Goal: Task Accomplishment & Management: Manage account settings

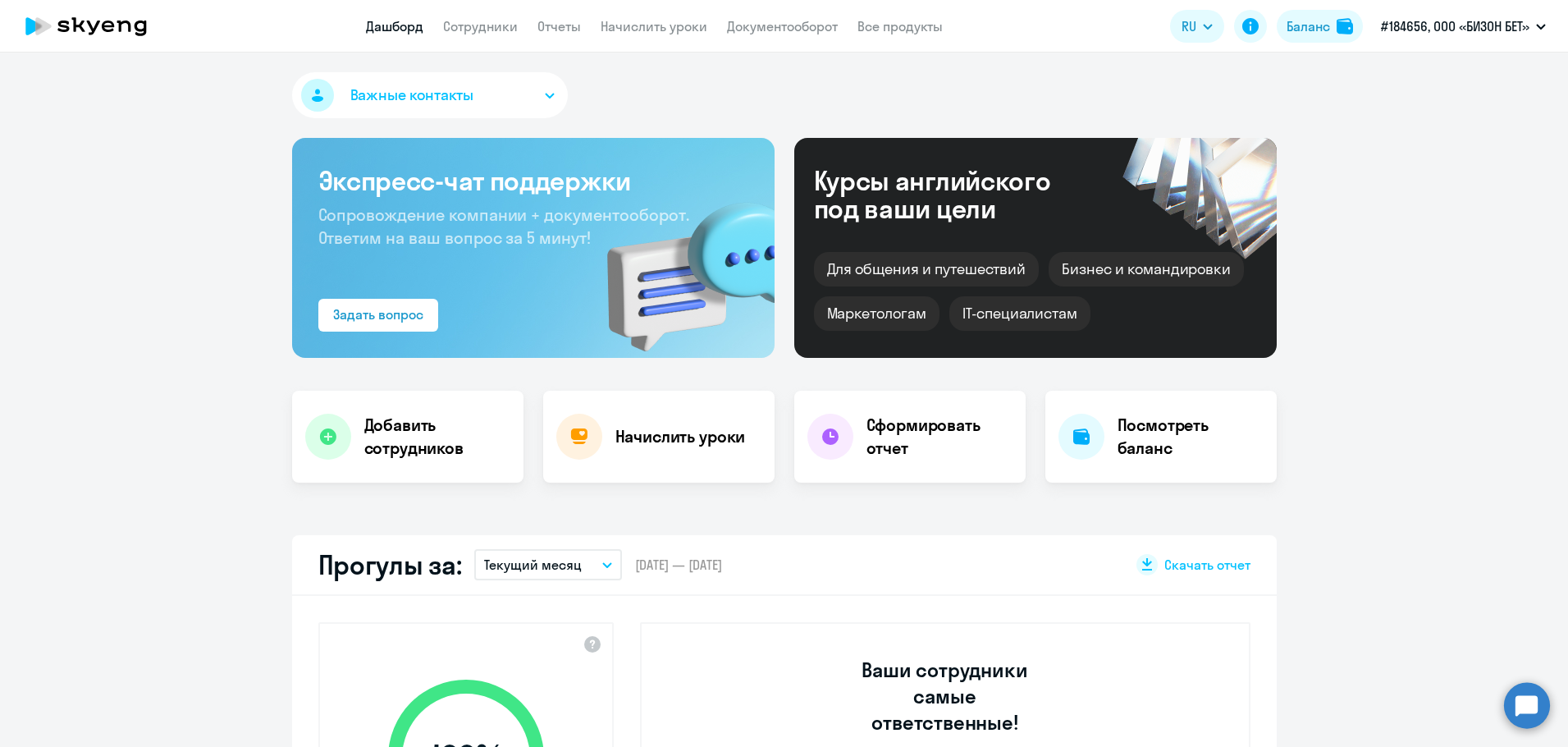
select select "30"
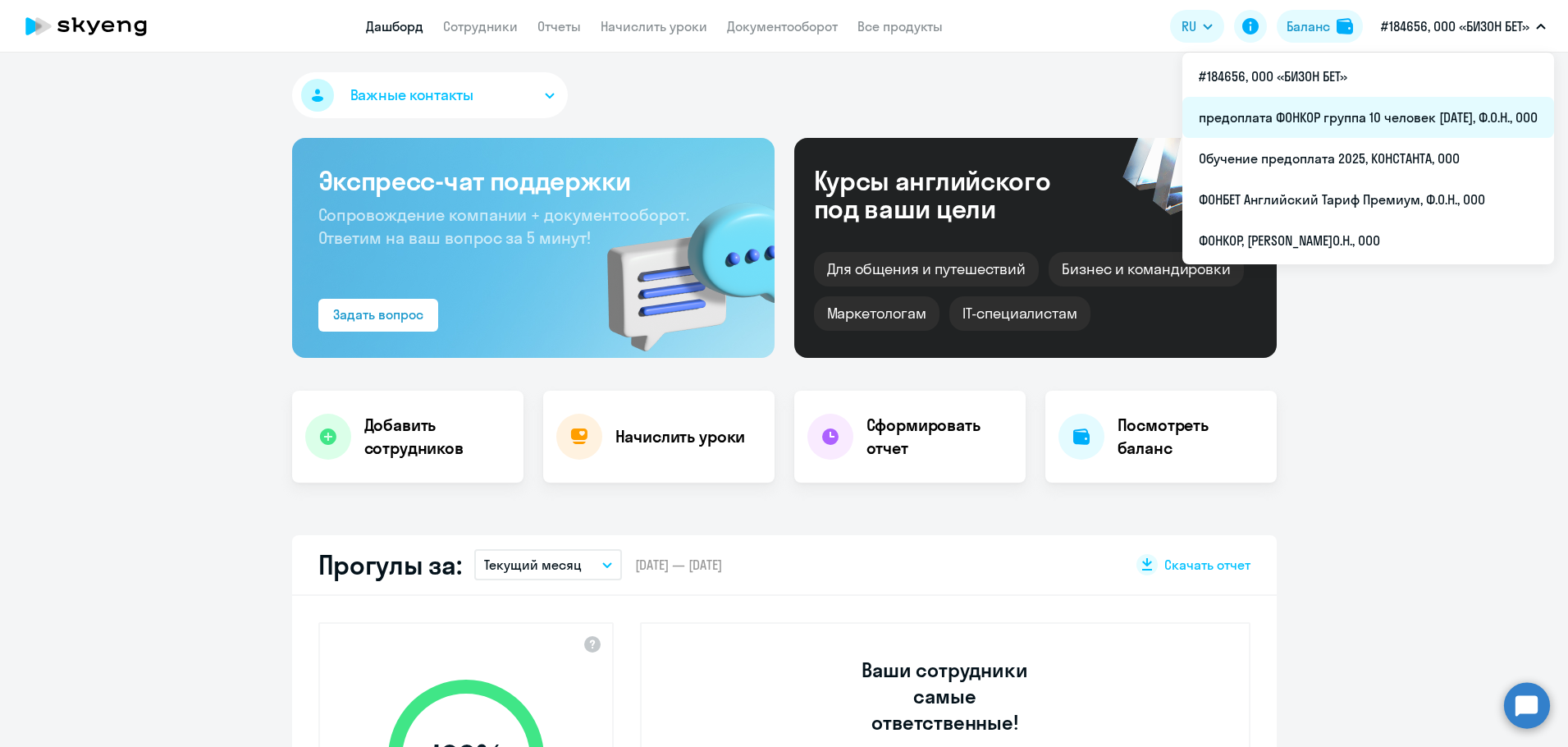
click at [1389, 111] on li "предоплата ФОНКОР группа 10 человек [DATE], Ф.О.Н., ООО" at bounding box center [1368, 117] width 372 height 41
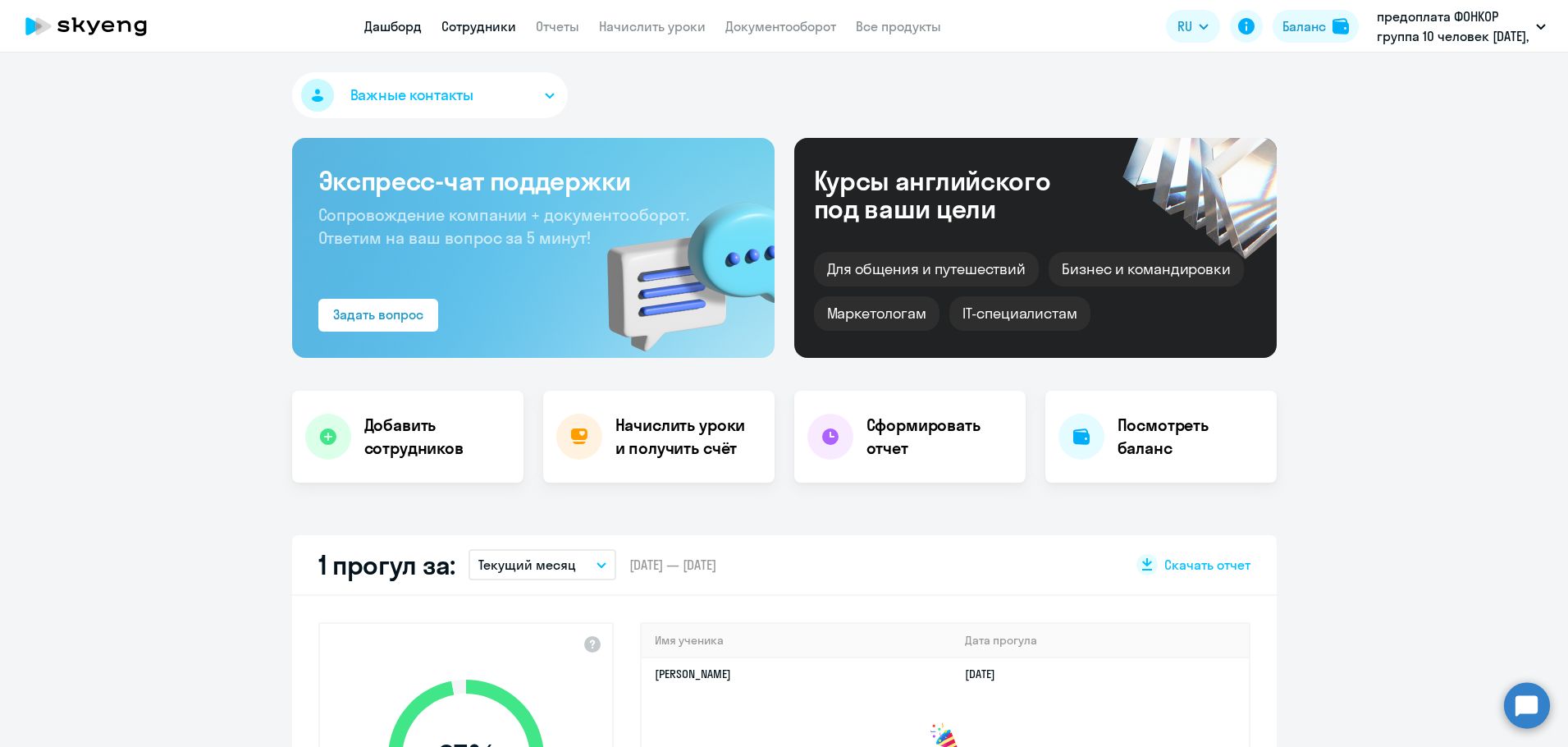
click at [491, 28] on link "Сотрудники" at bounding box center [479, 27] width 74 height 17
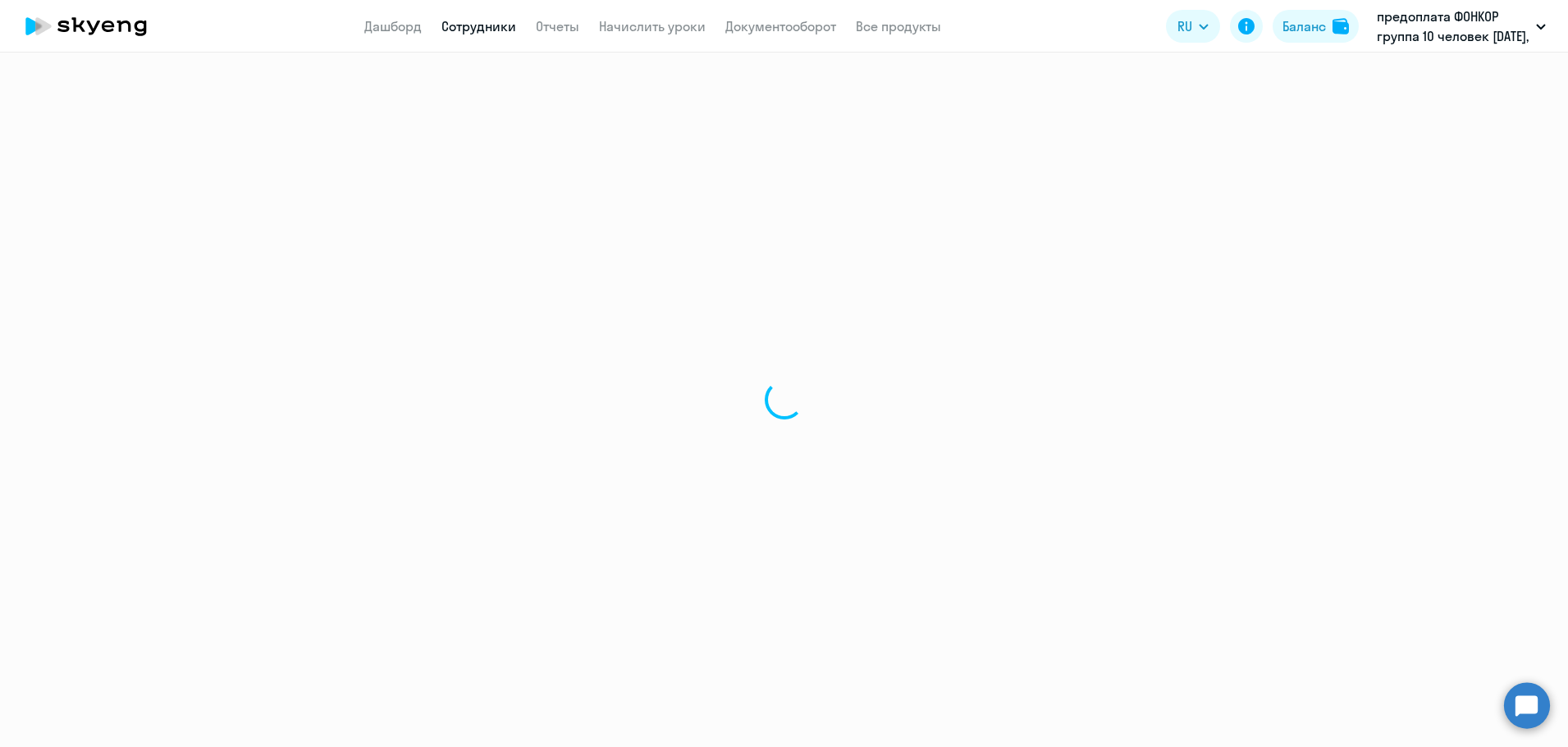
select select "30"
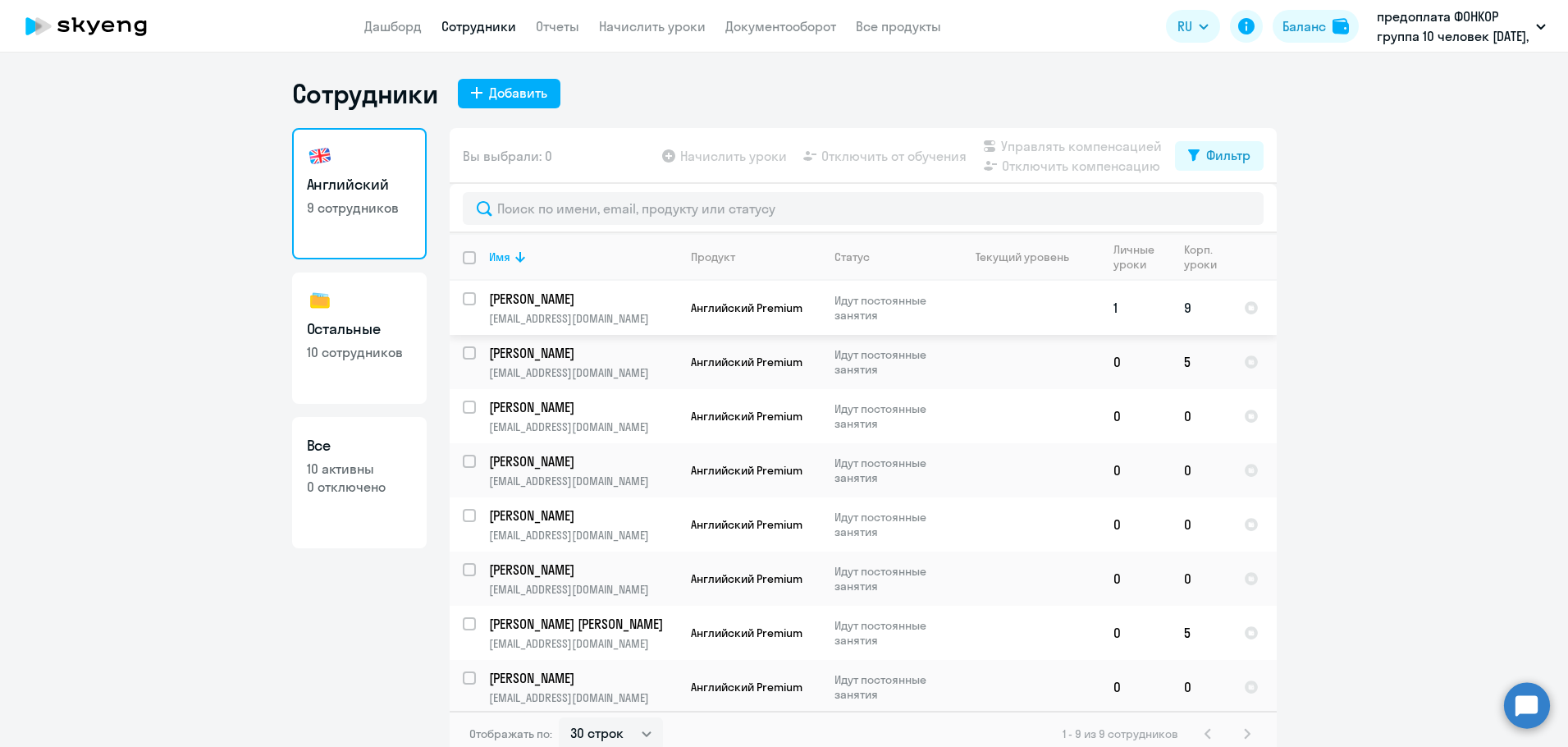
click at [540, 300] on p "[PERSON_NAME]" at bounding box center [581, 299] width 186 height 18
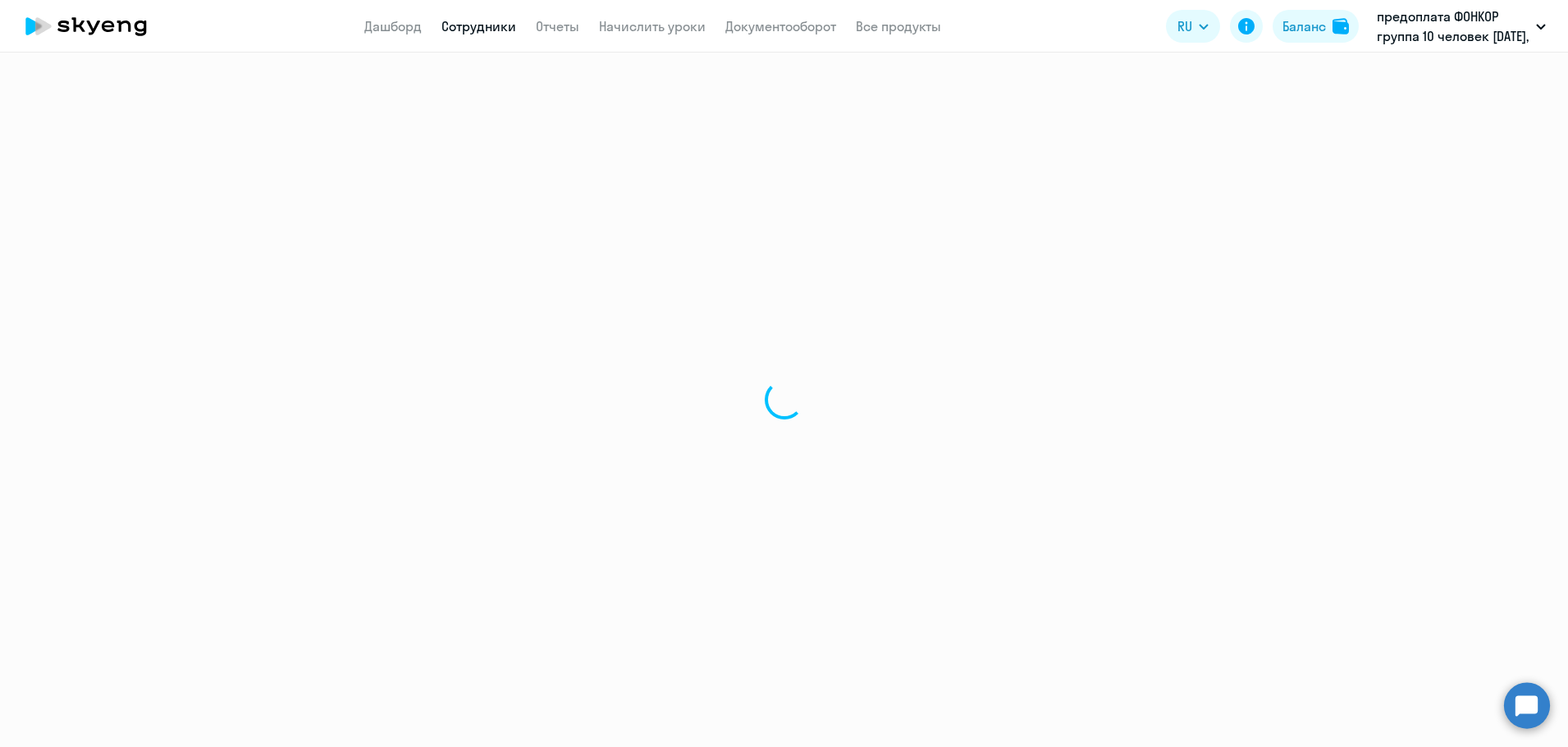
select select "english"
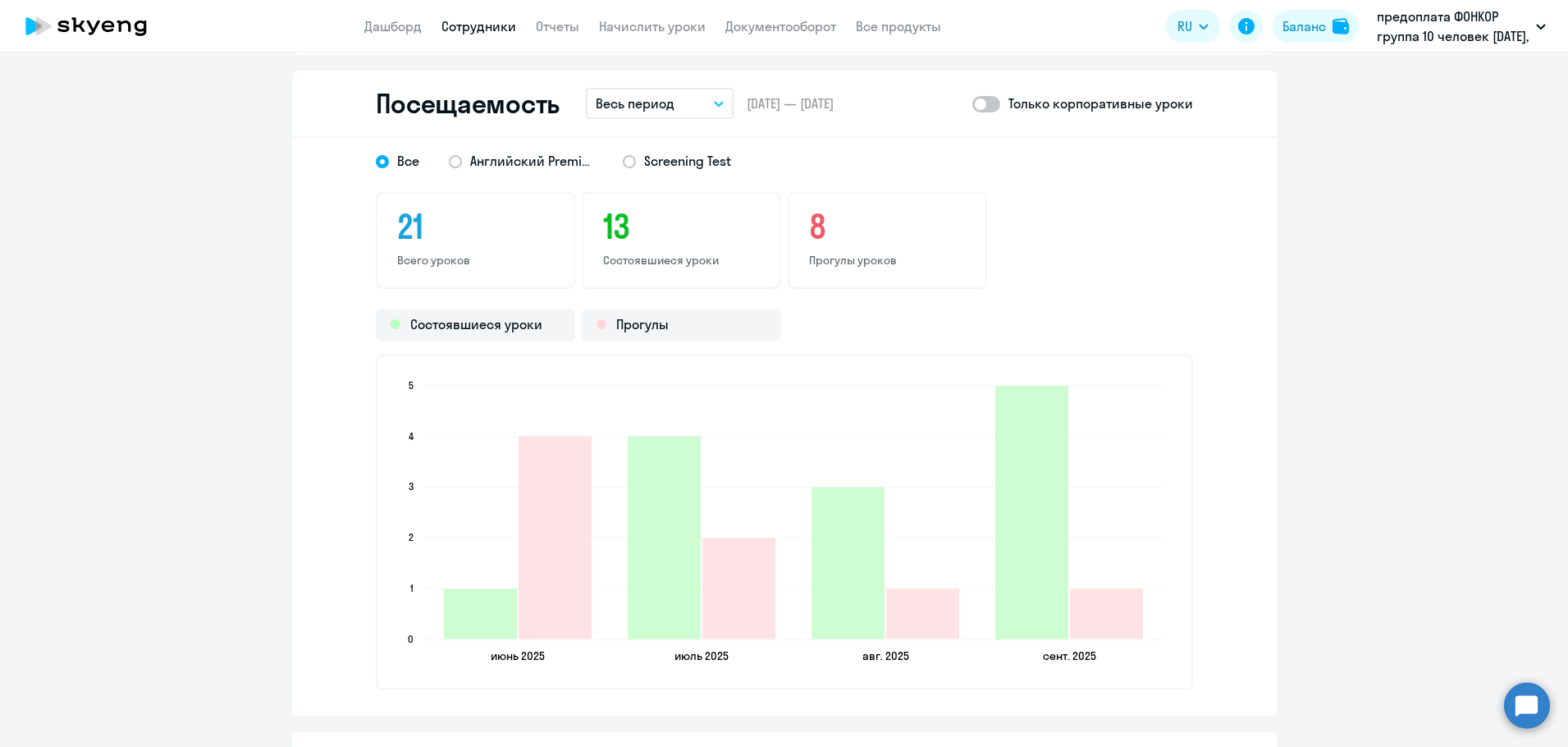
scroll to position [1805, 0]
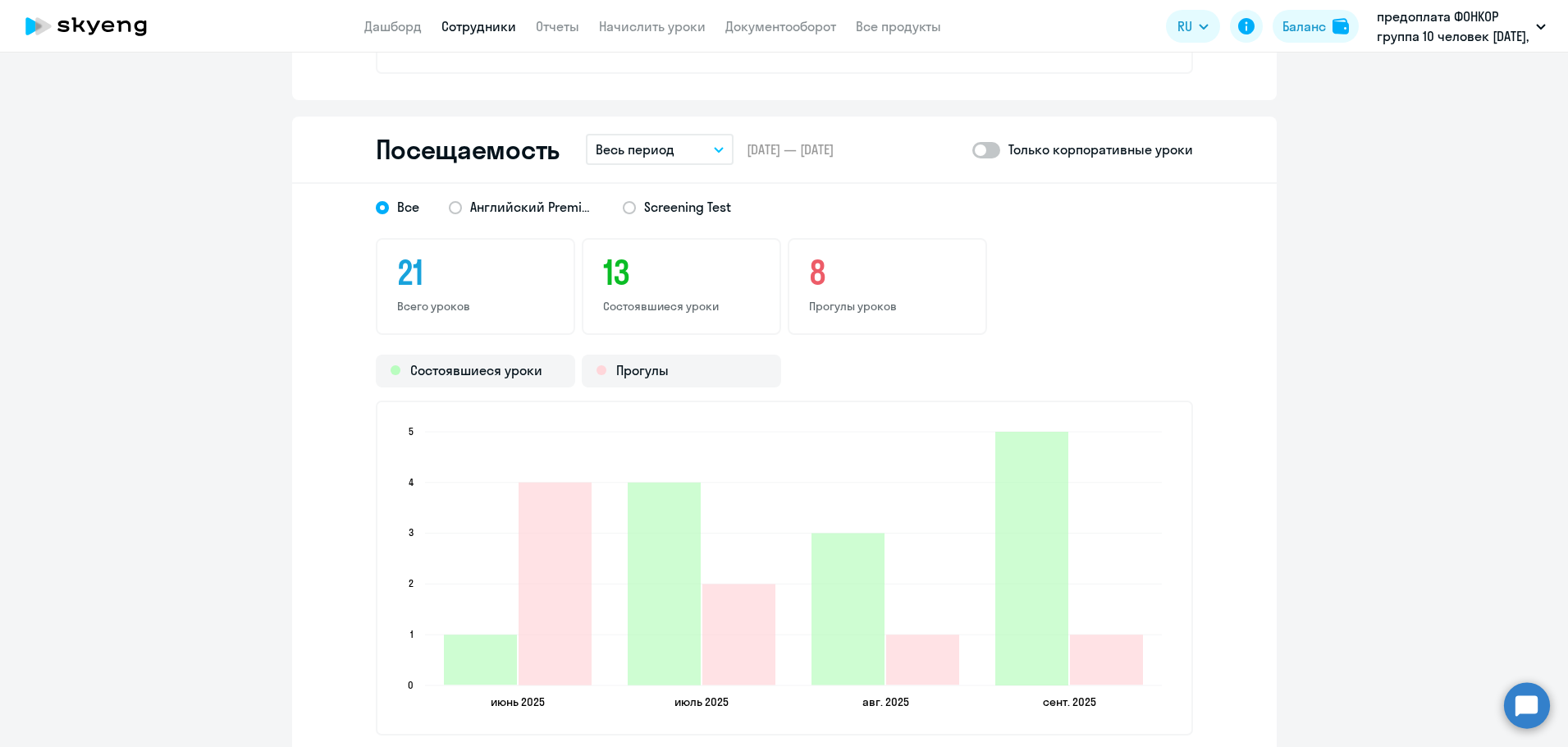
click at [986, 156] on span at bounding box center [987, 151] width 28 height 17
click at [973, 150] on input "checkbox" at bounding box center [972, 150] width 1 height 1
checkbox input "true"
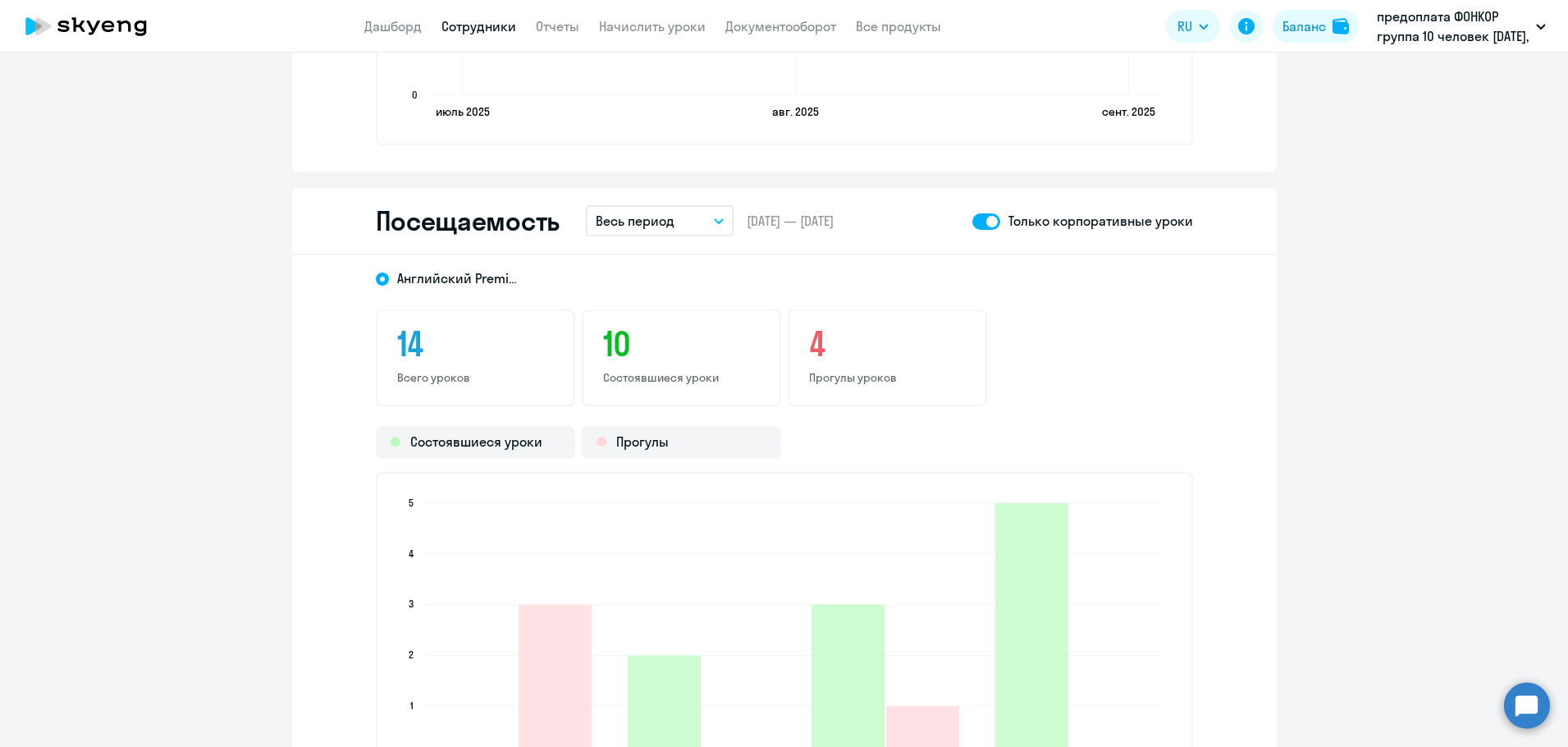
scroll to position [1724, 0]
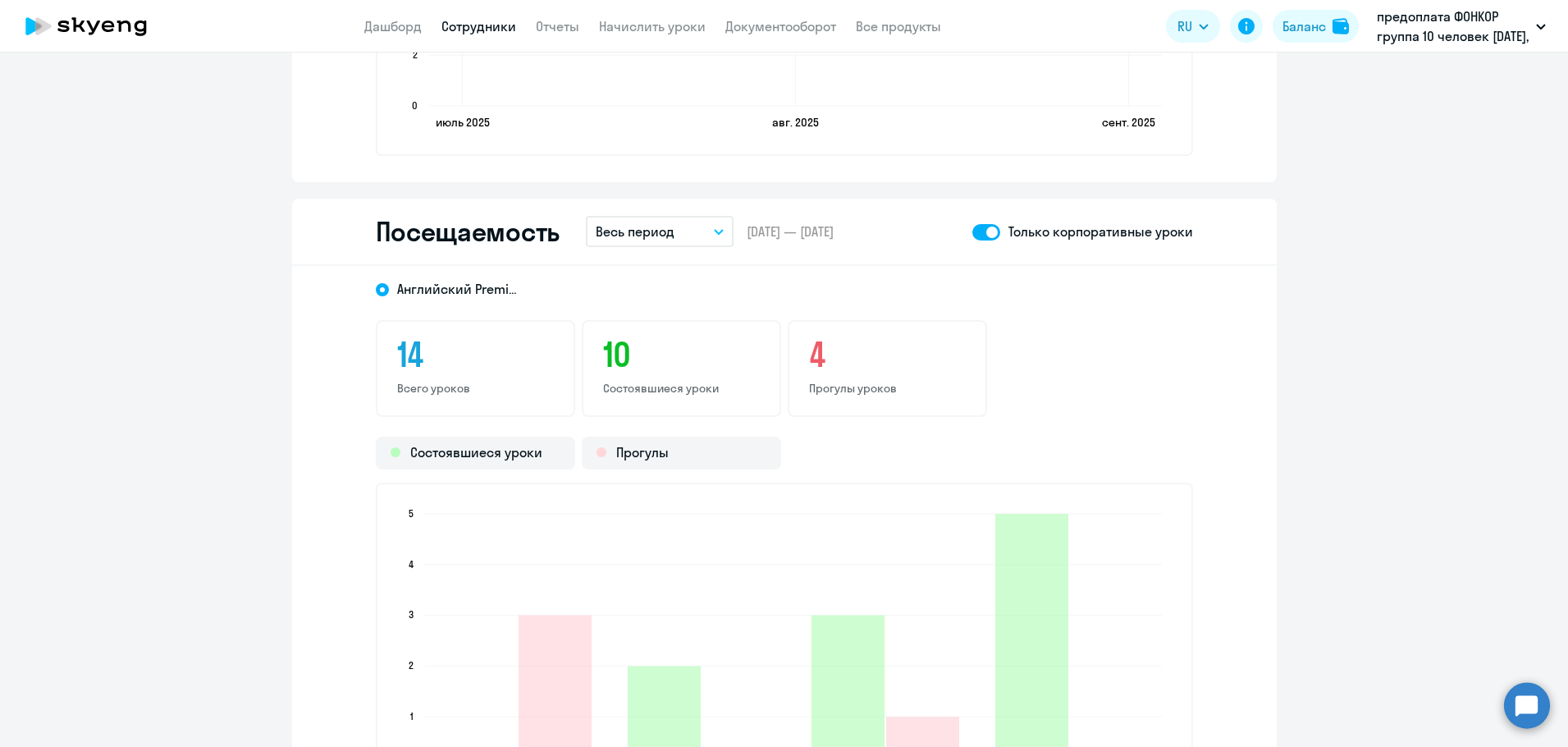
click at [504, 23] on link "Сотрудники" at bounding box center [479, 27] width 74 height 17
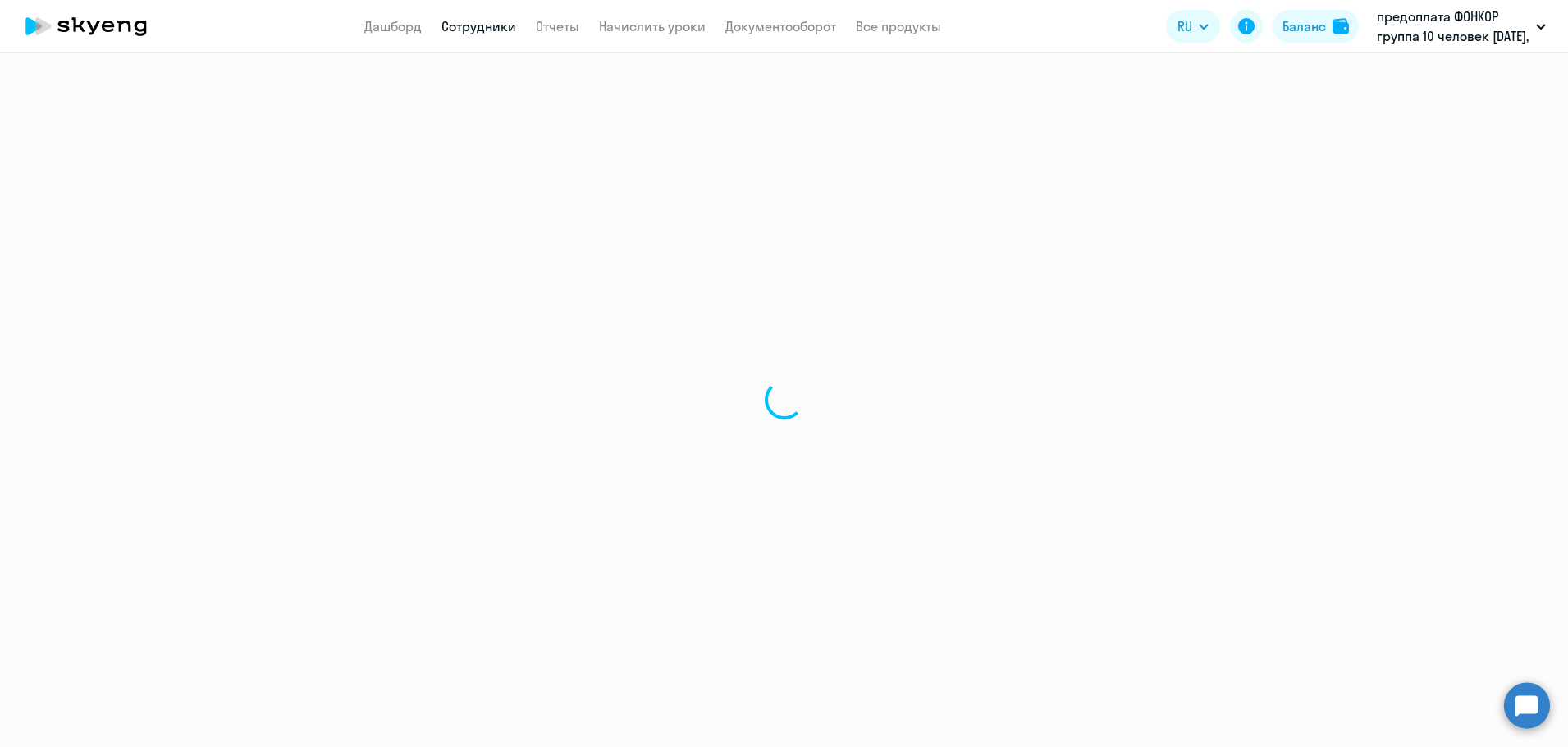
select select "30"
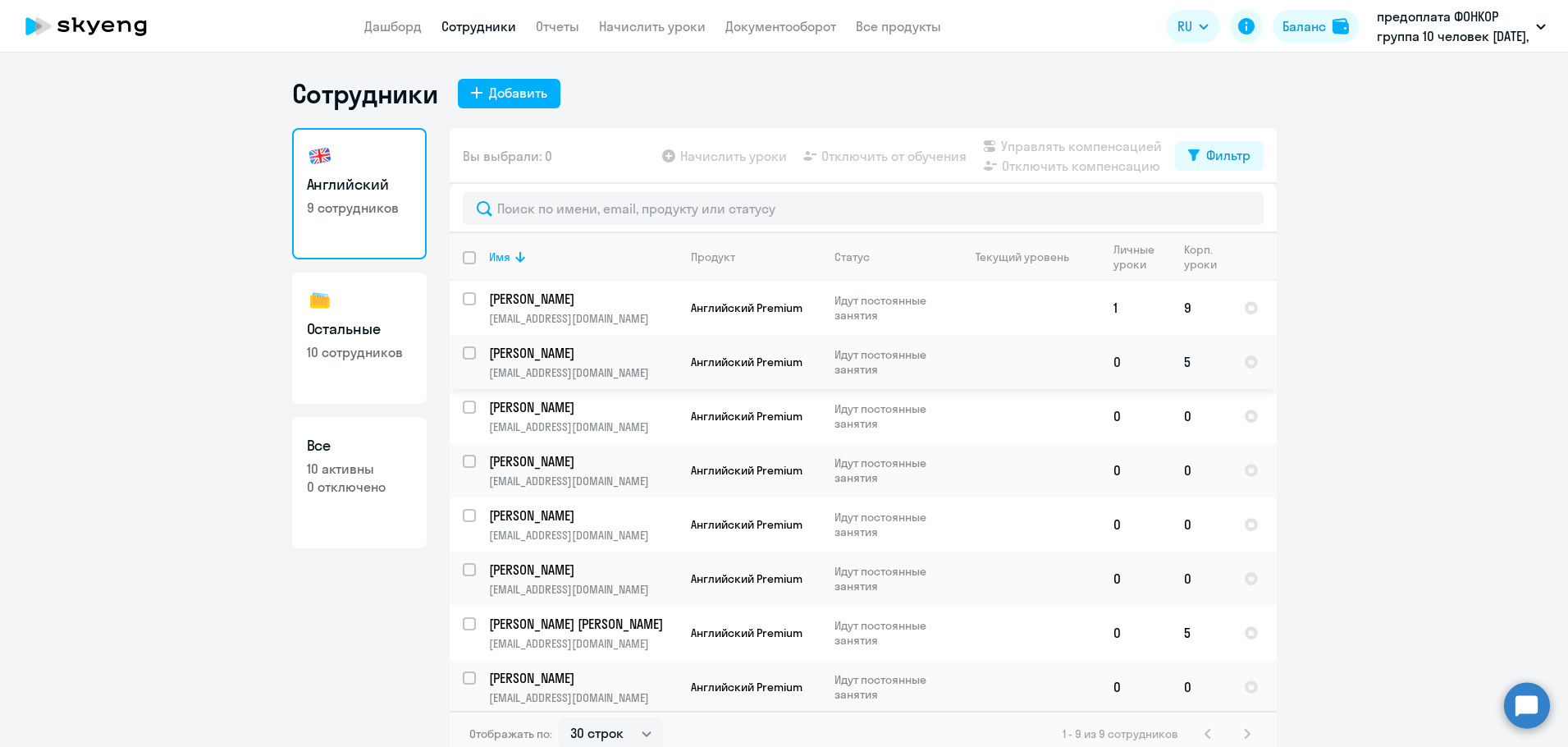
click at [536, 353] on p "[PERSON_NAME]" at bounding box center [581, 353] width 186 height 18
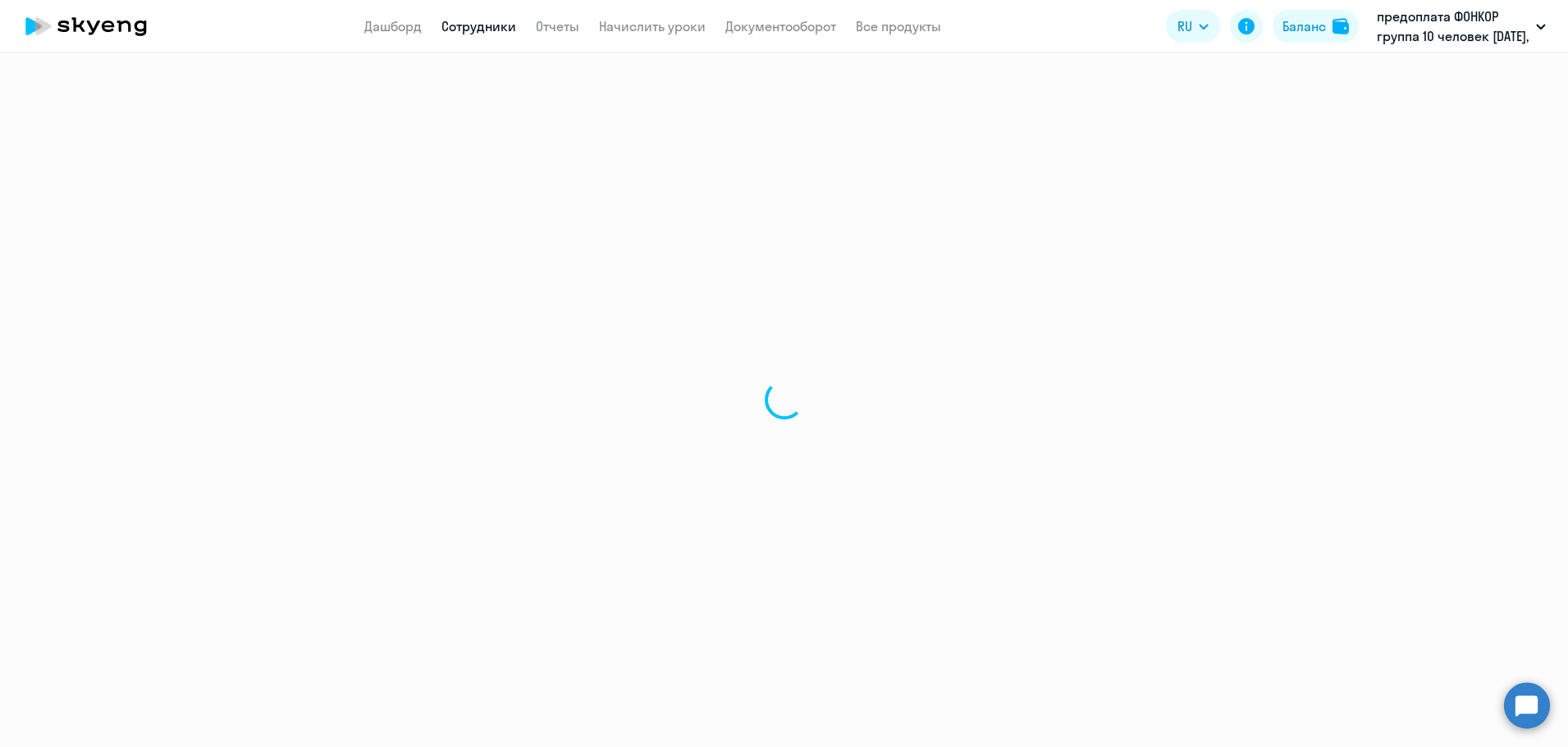
select select "english"
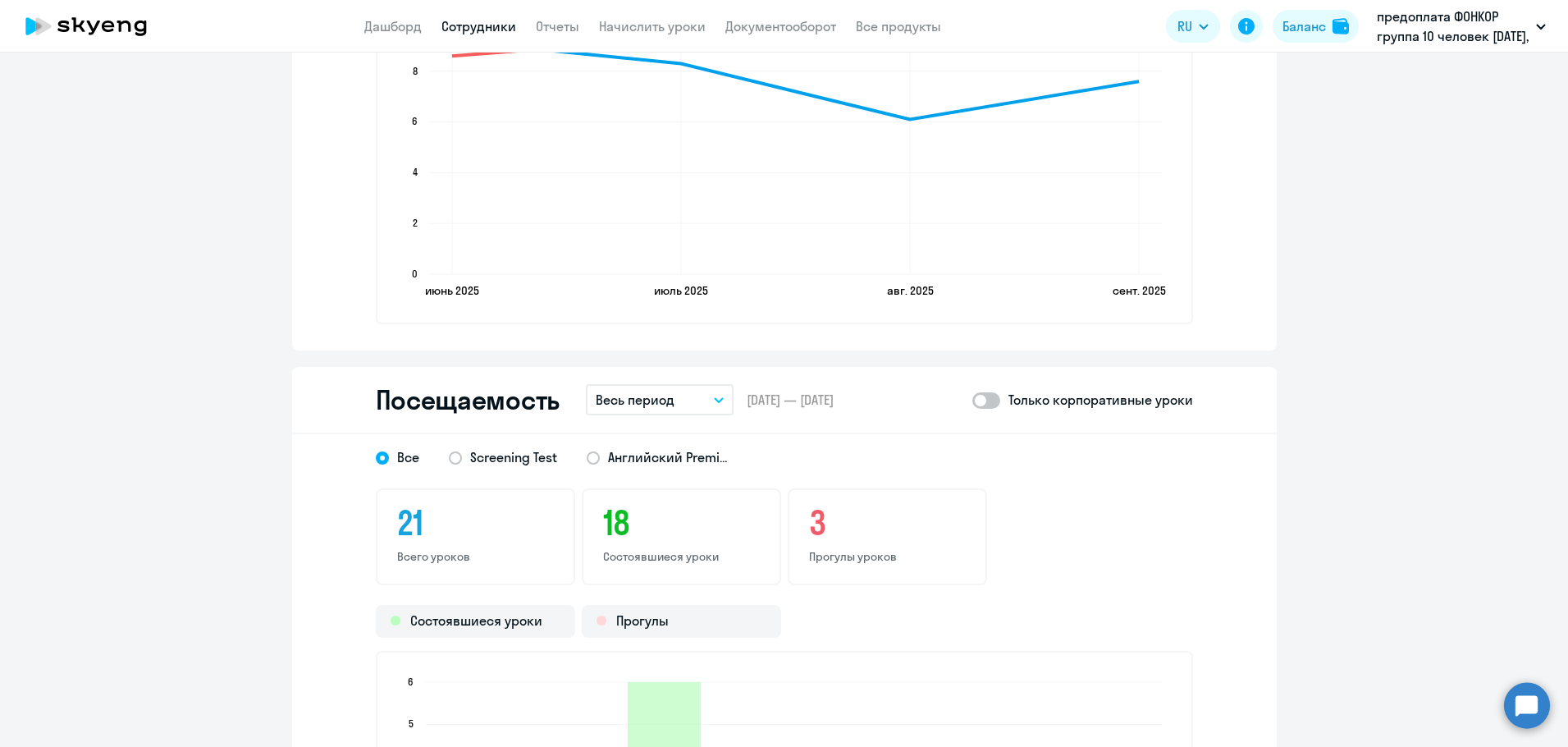
scroll to position [1559, 0]
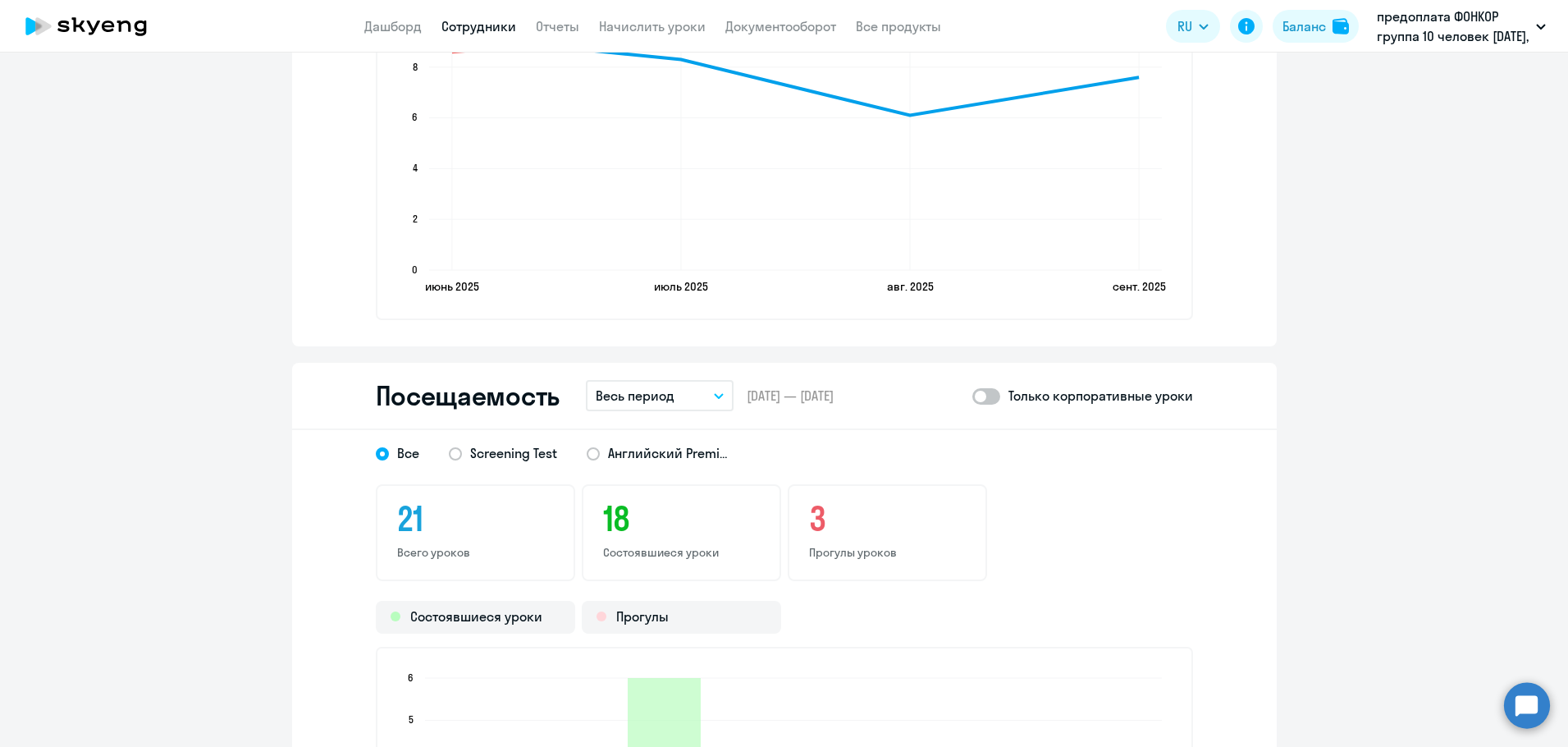
click at [989, 396] on span at bounding box center [987, 397] width 28 height 17
click at [973, 396] on input "checkbox" at bounding box center [972, 396] width 1 height 1
checkbox input "true"
drag, startPoint x: 439, startPoint y: 27, endPoint x: 465, endPoint y: 27, distance: 26.0
click at [439, 27] on nav "Дашборд Сотрудники Отчеты Начислить уроки Документооборот Все продукты" at bounding box center [653, 27] width 577 height 20
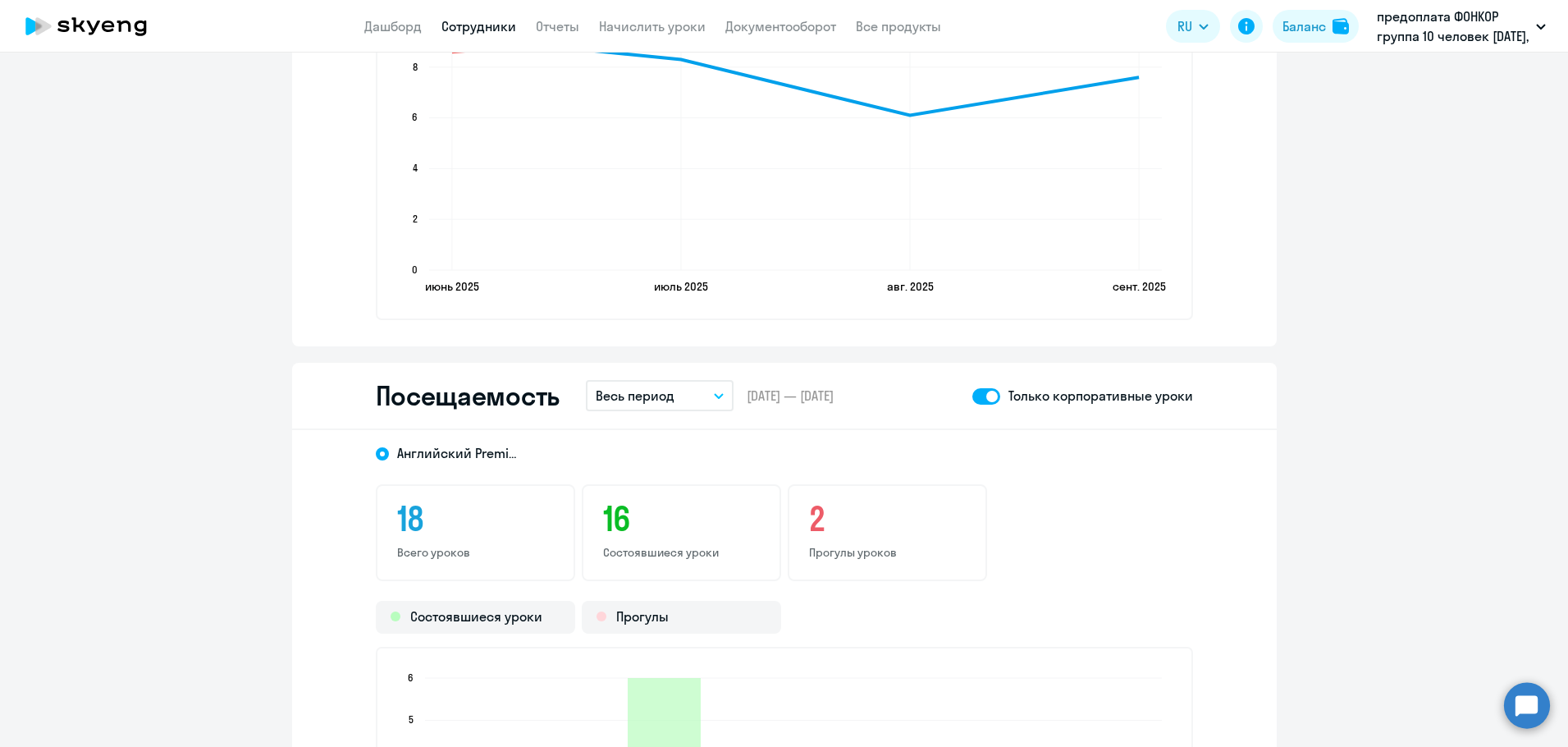
click at [481, 27] on link "Сотрудники" at bounding box center [479, 27] width 74 height 17
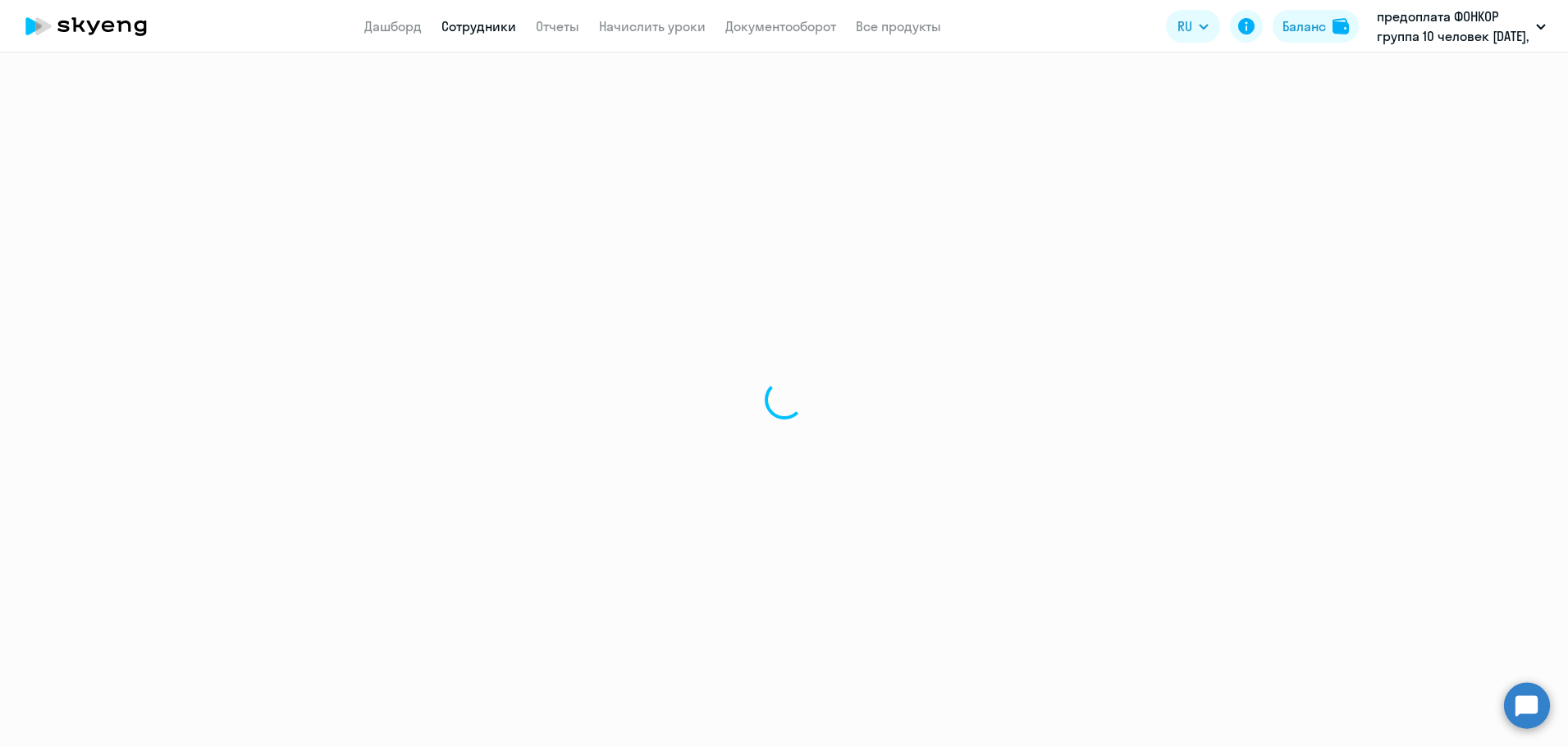
select select "30"
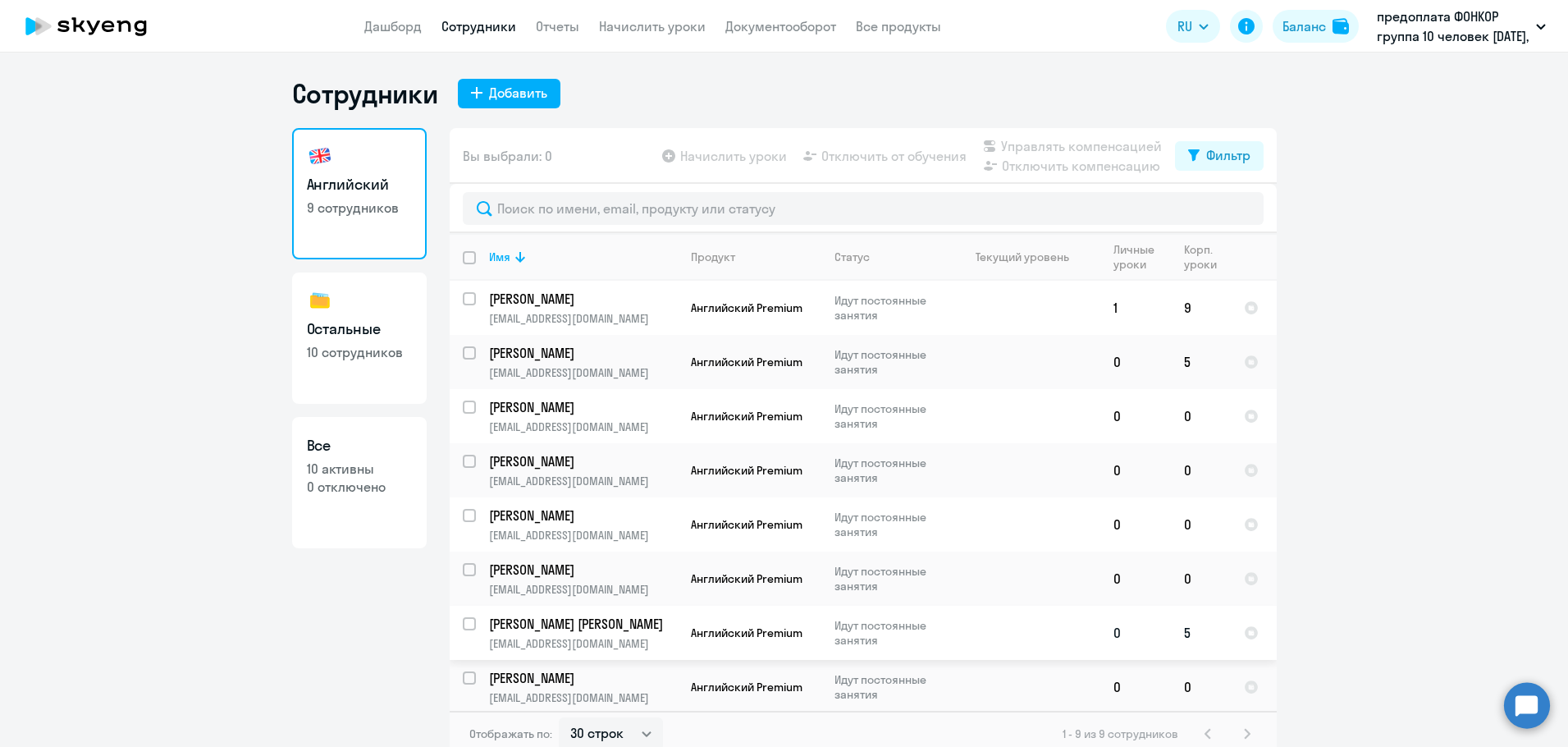
click at [534, 615] on p "[PERSON_NAME] [PERSON_NAME]" at bounding box center [581, 624] width 186 height 18
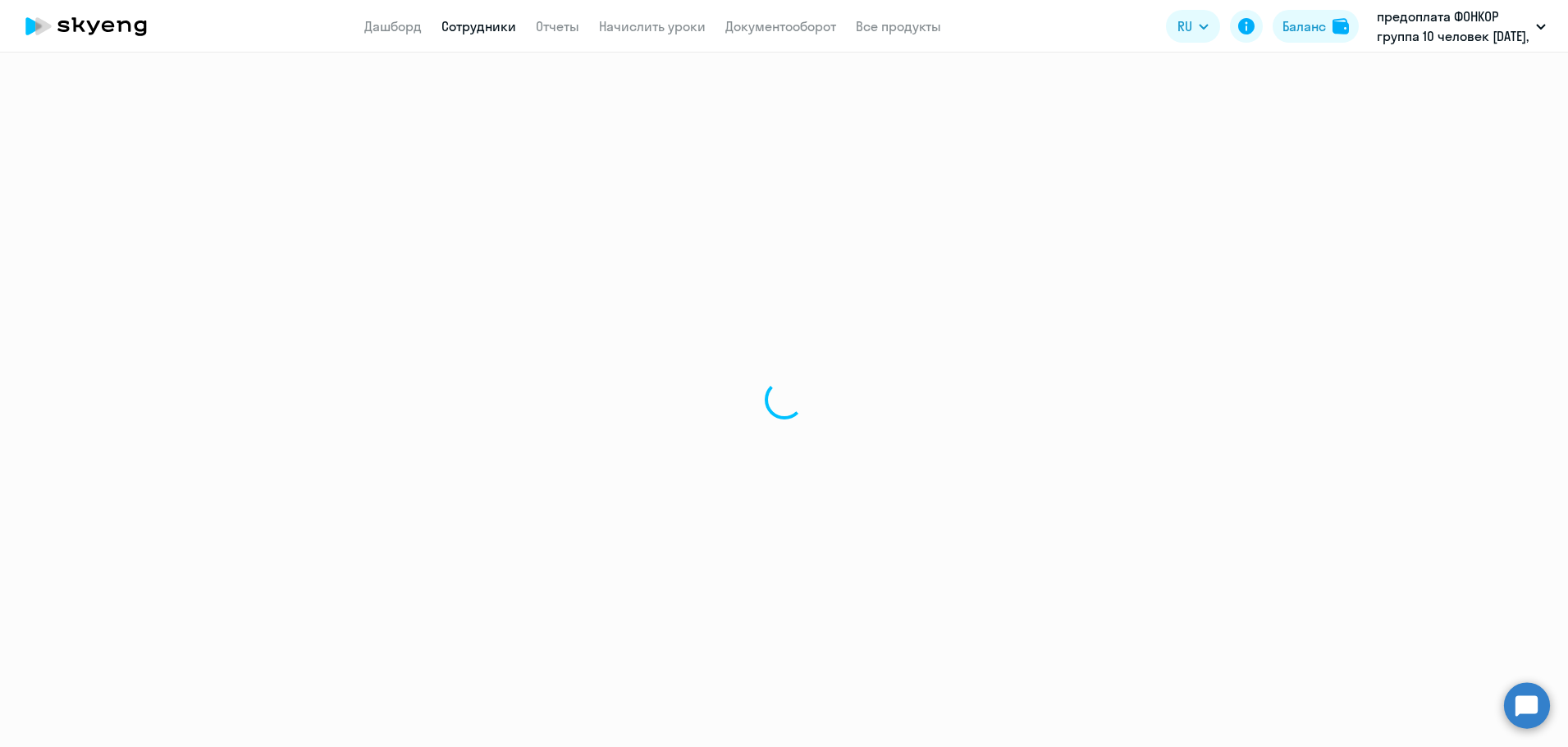
select select "english"
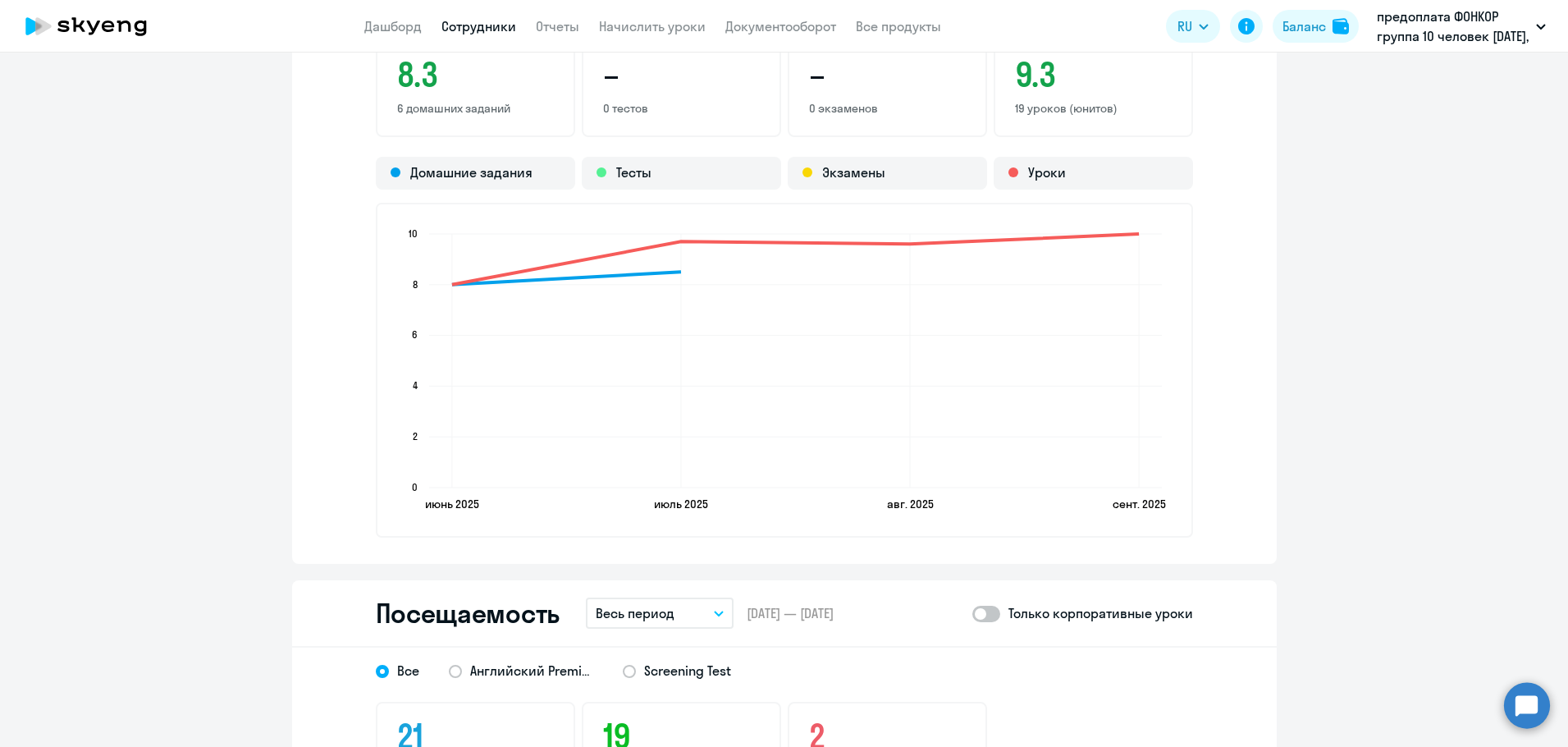
scroll to position [1396, 0]
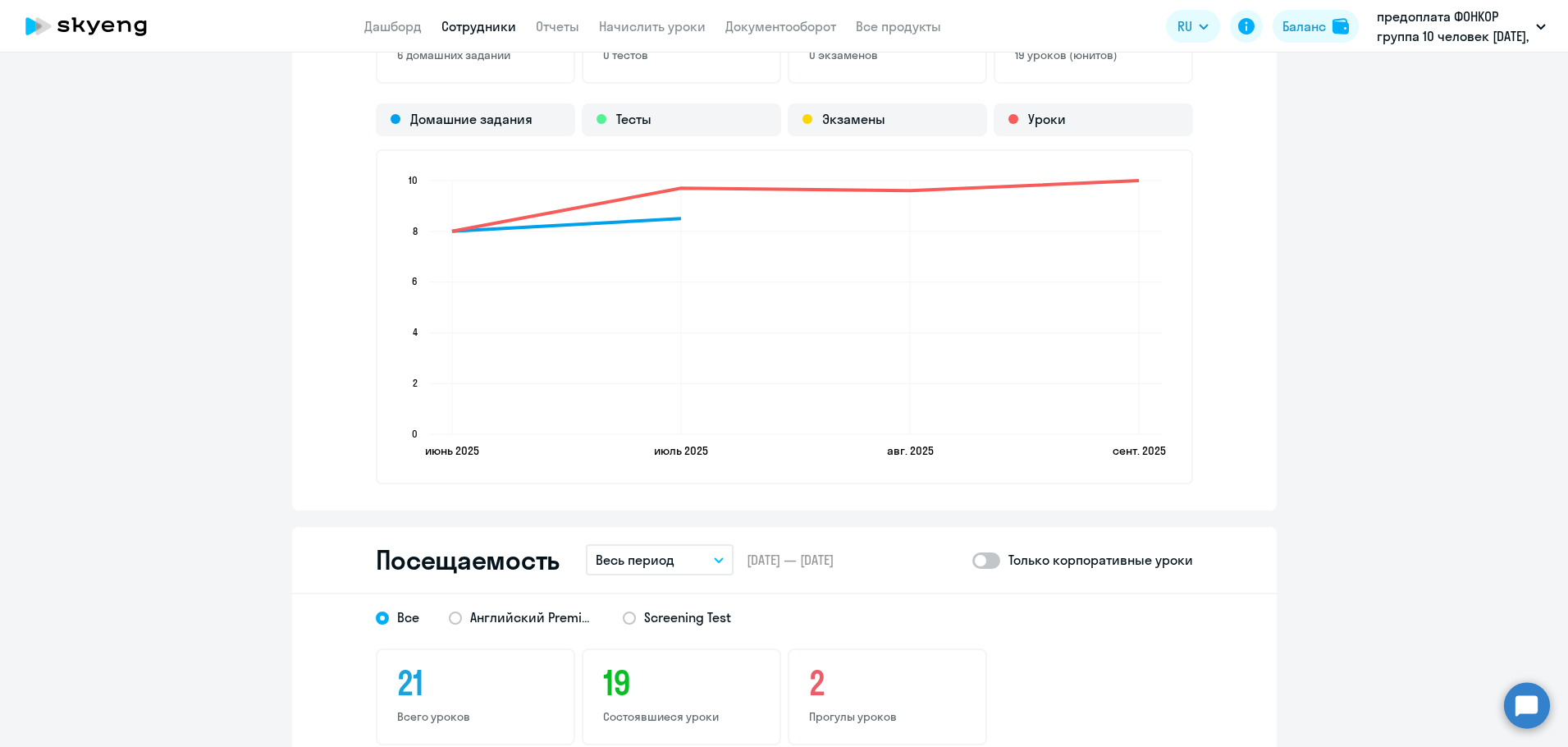
click at [987, 561] on span at bounding box center [987, 560] width 28 height 17
click at [973, 560] on input "checkbox" at bounding box center [972, 560] width 1 height 1
checkbox input "true"
click at [479, 17] on app-menu-item-link "Сотрудники" at bounding box center [479, 27] width 74 height 20
click at [478, 27] on link "Сотрудники" at bounding box center [479, 27] width 74 height 17
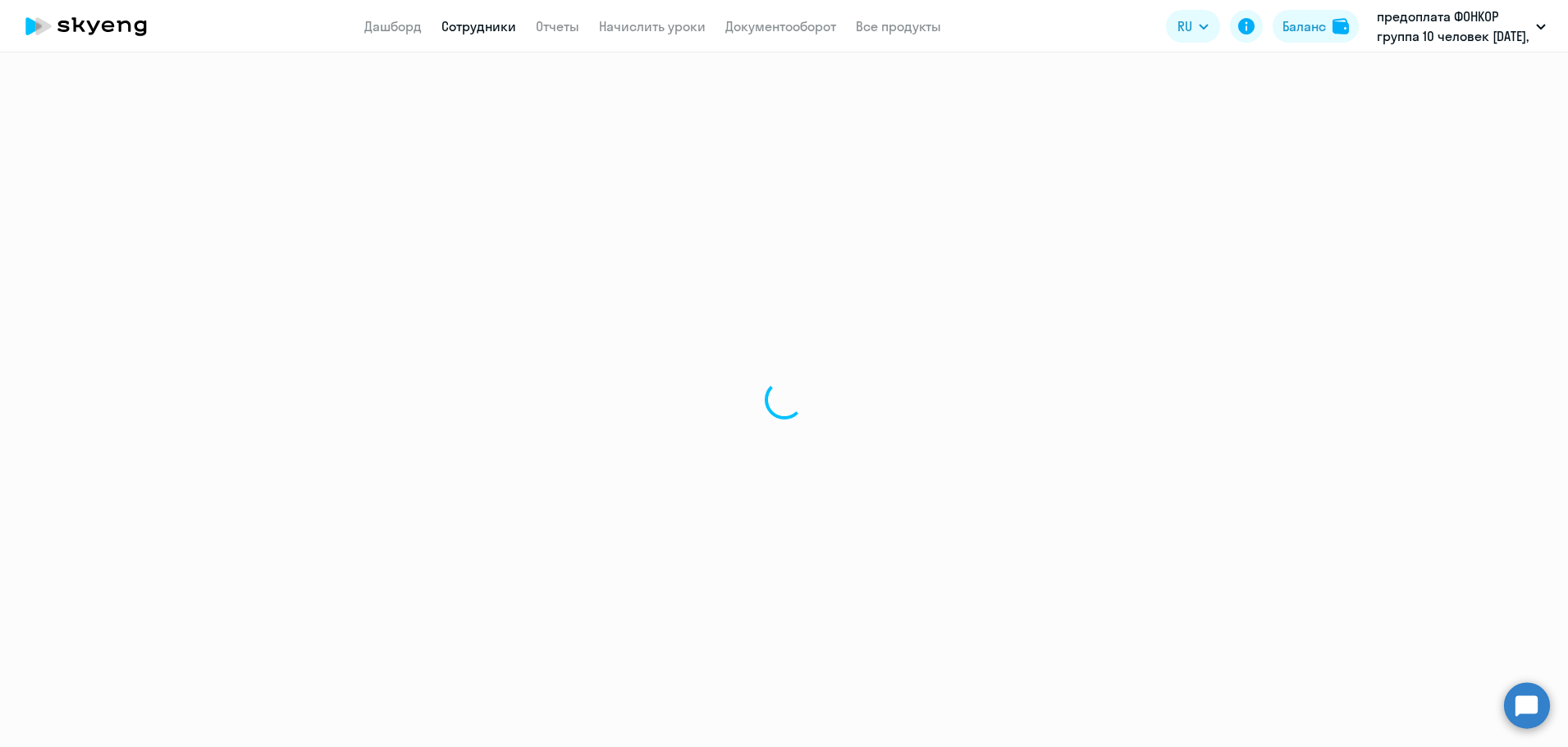
select select "30"
